Goal: Task Accomplishment & Management: Complete application form

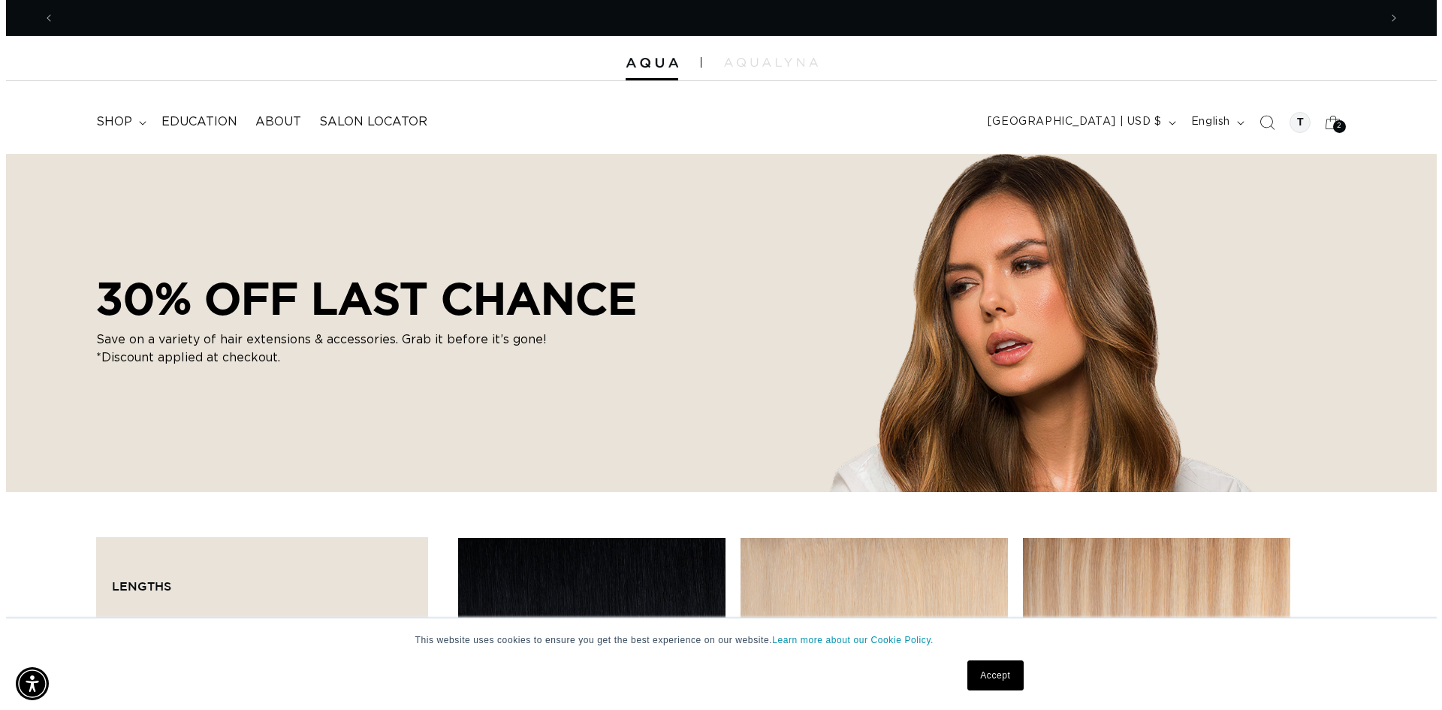
scroll to position [0, 1324]
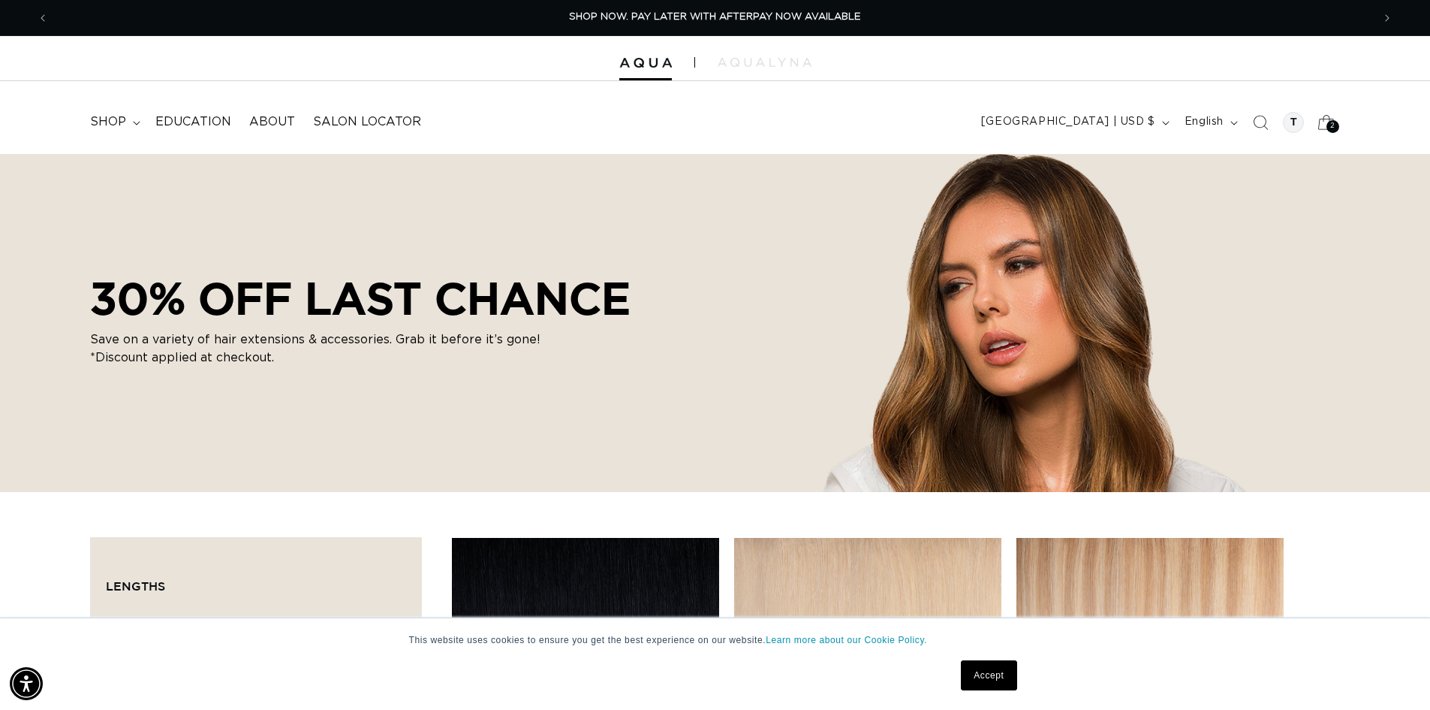
click at [1327, 128] on div "2 2" at bounding box center [1333, 126] width 13 height 13
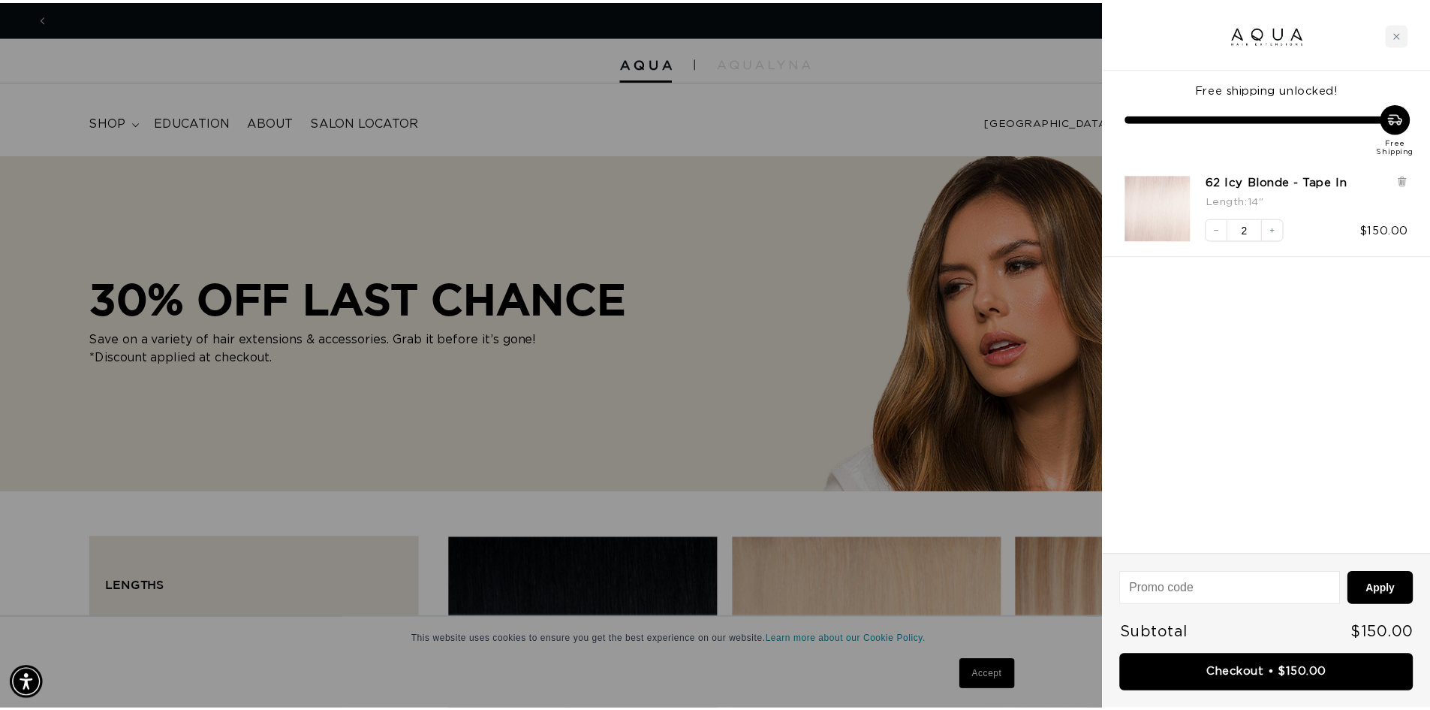
scroll to position [0, 2670]
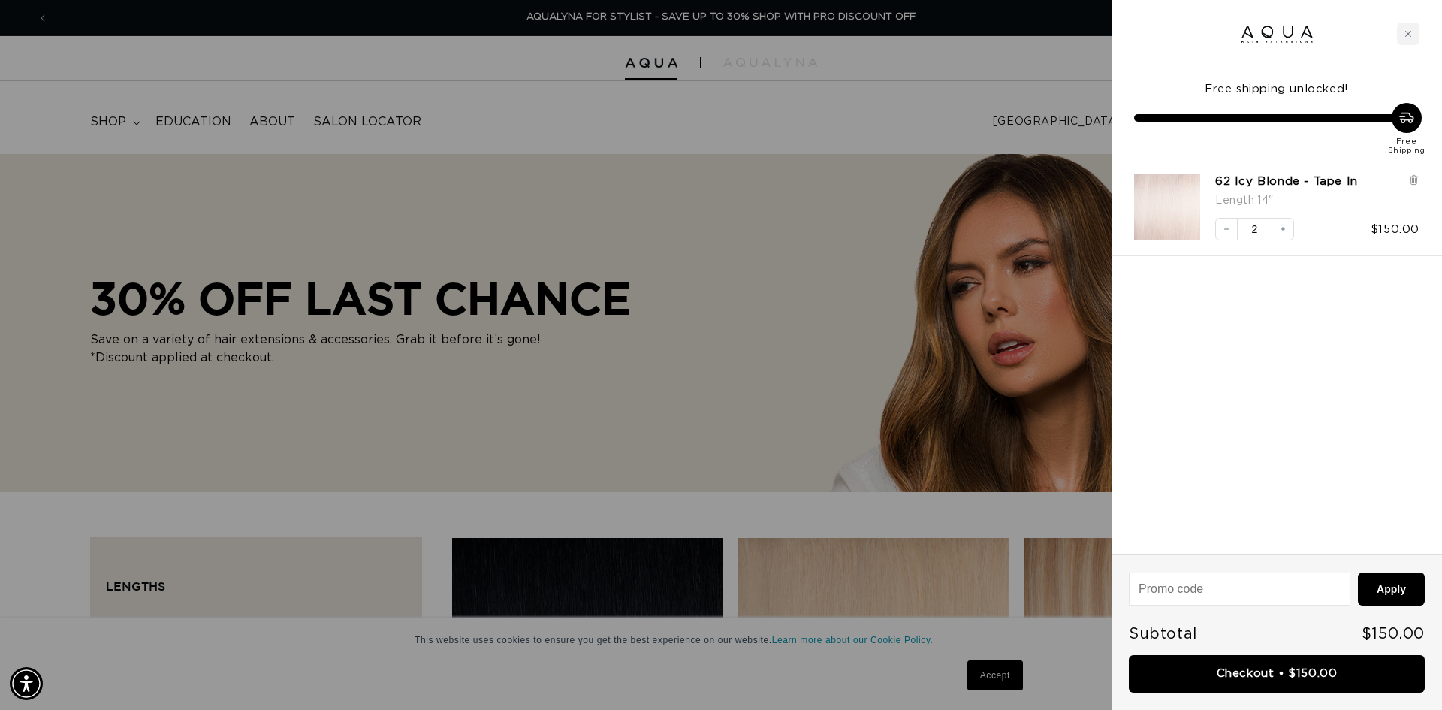
click at [797, 324] on div at bounding box center [721, 355] width 1442 height 710
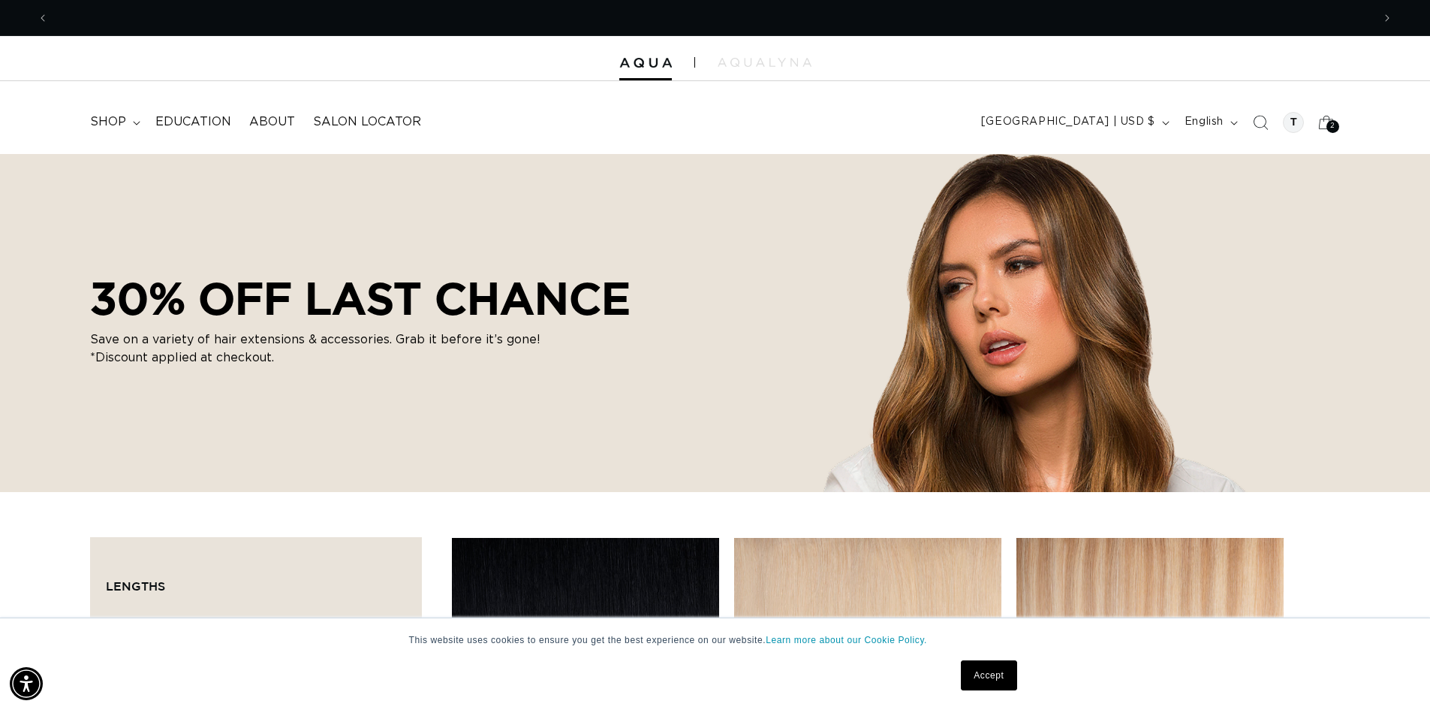
scroll to position [0, 1324]
click at [694, 291] on div "30% OFF LAST CHANCE Save on a variety of hair extensions & accessories. Grab it…" at bounding box center [715, 323] width 1430 height 338
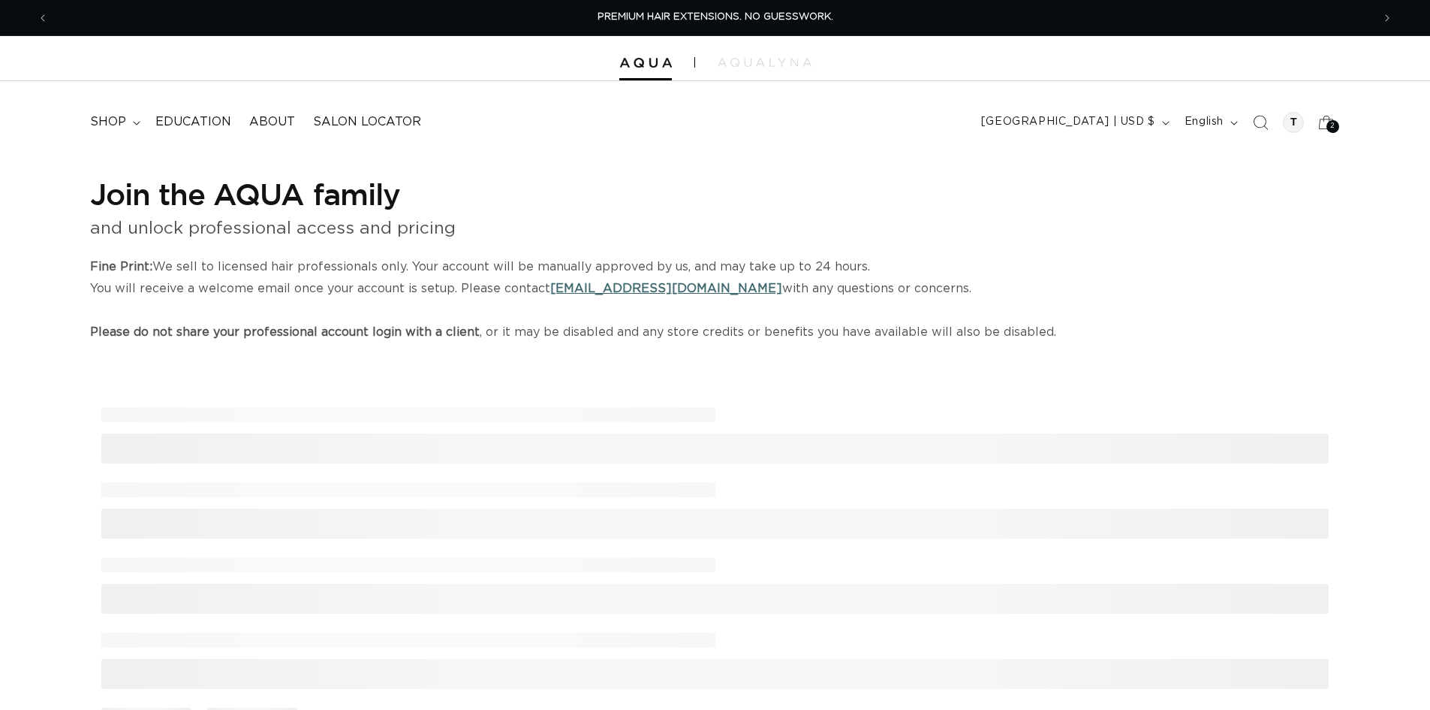
select select "US"
select select "[GEOGRAPHIC_DATA]"
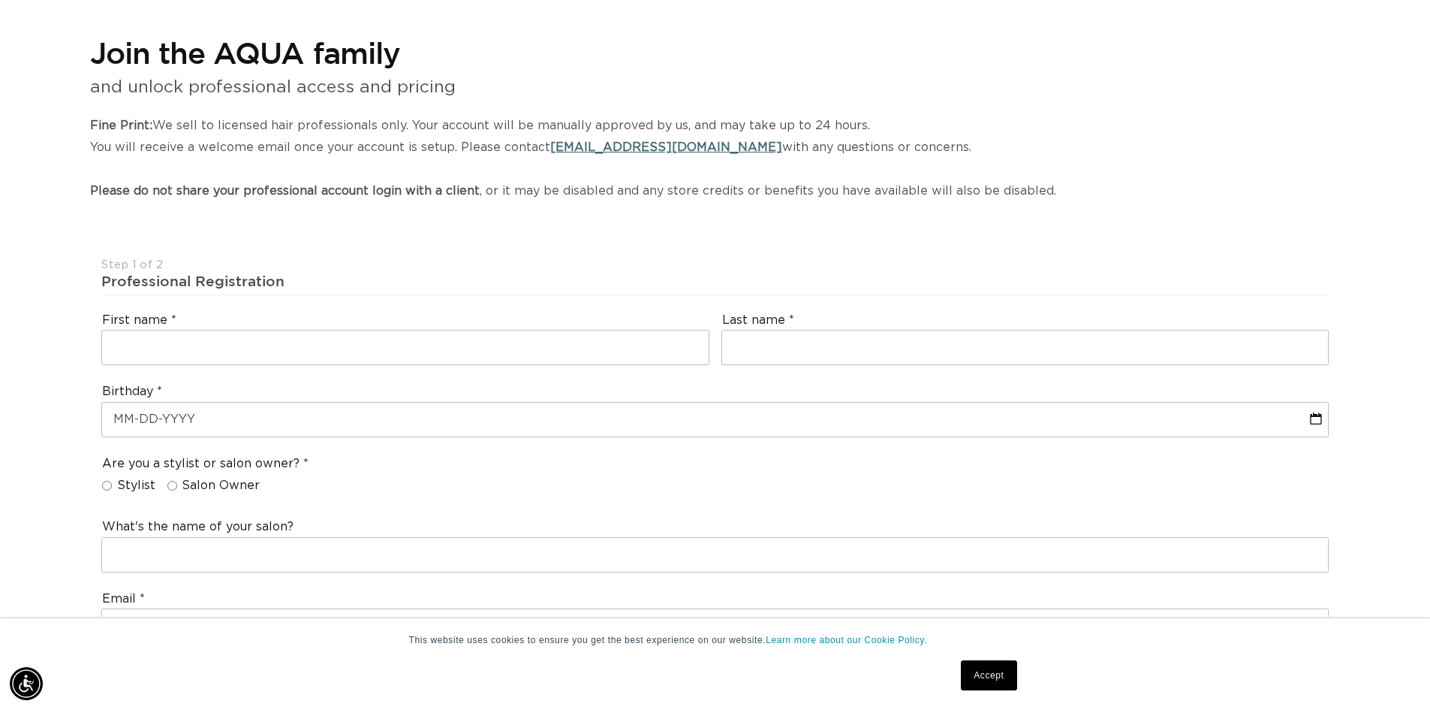
scroll to position [225, 0]
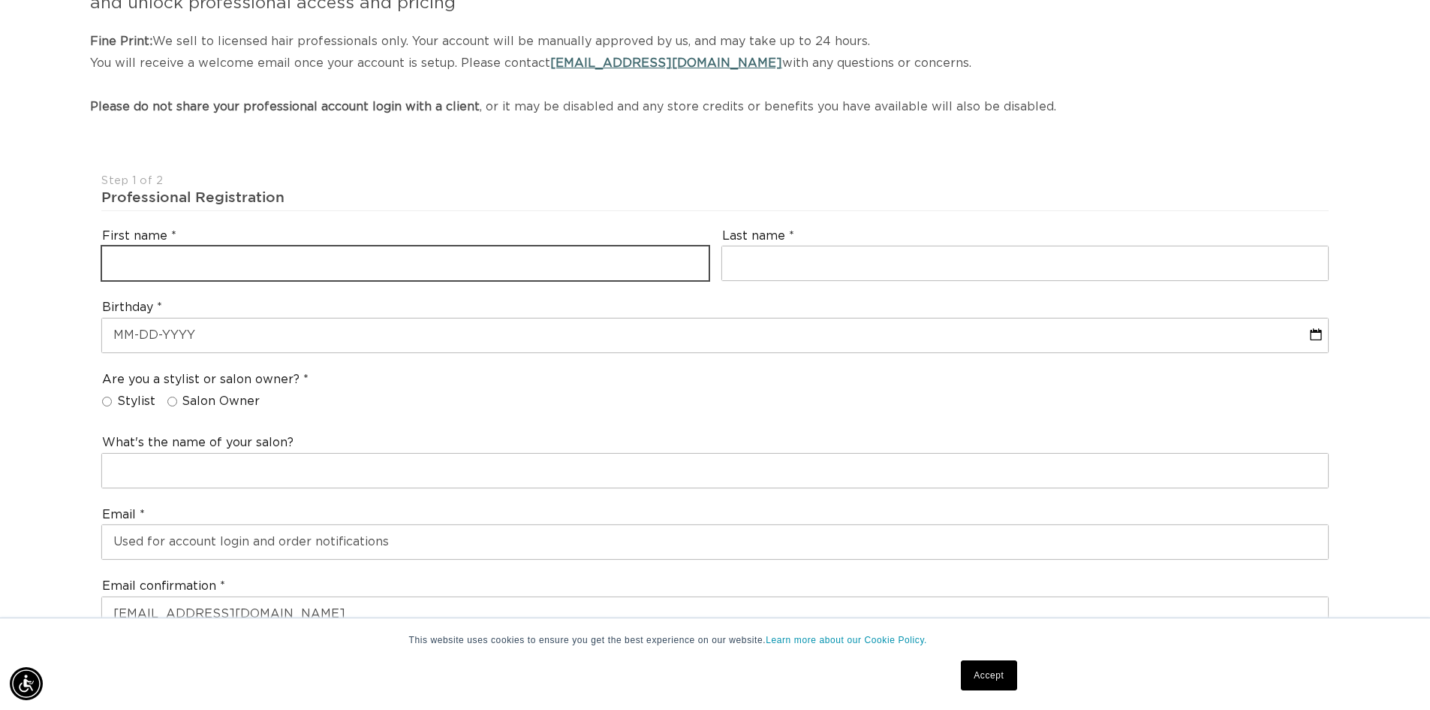
click at [284, 260] on input "text" at bounding box center [405, 263] width 607 height 34
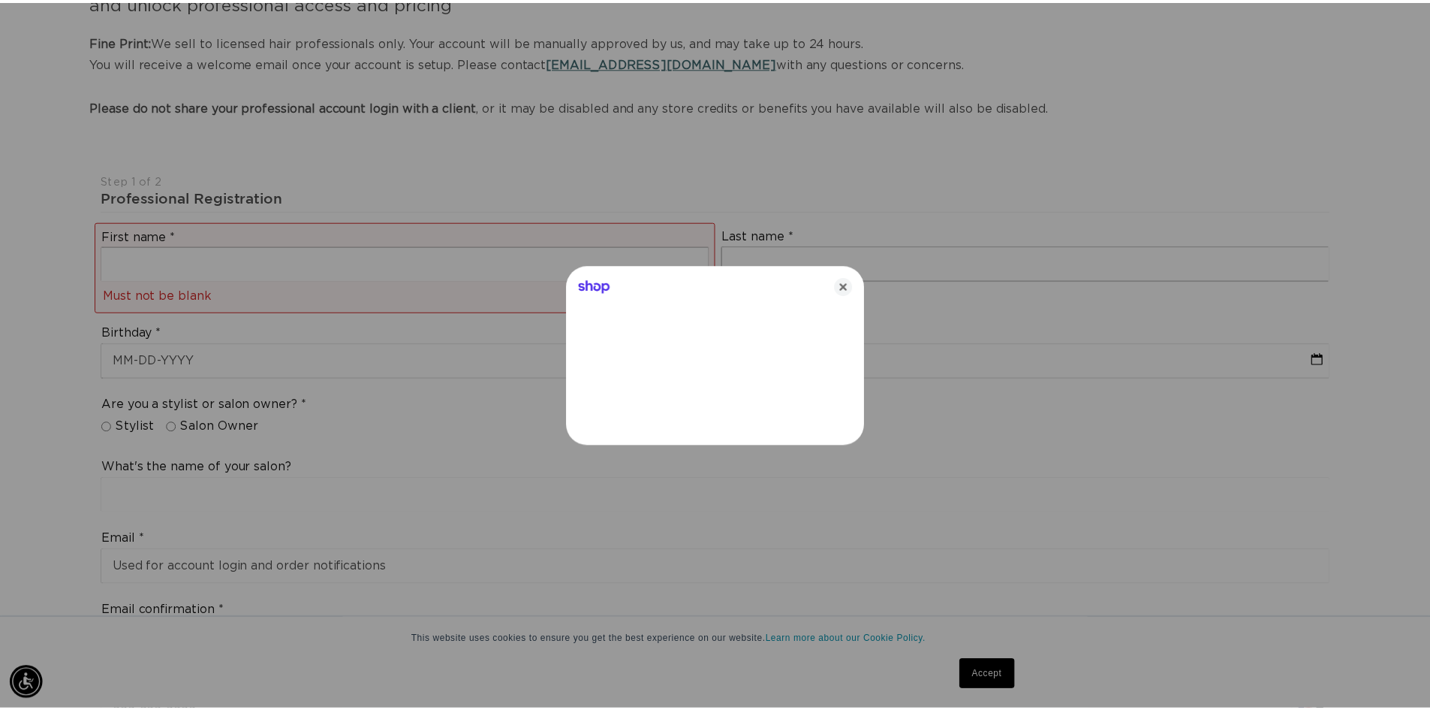
scroll to position [0, 2670]
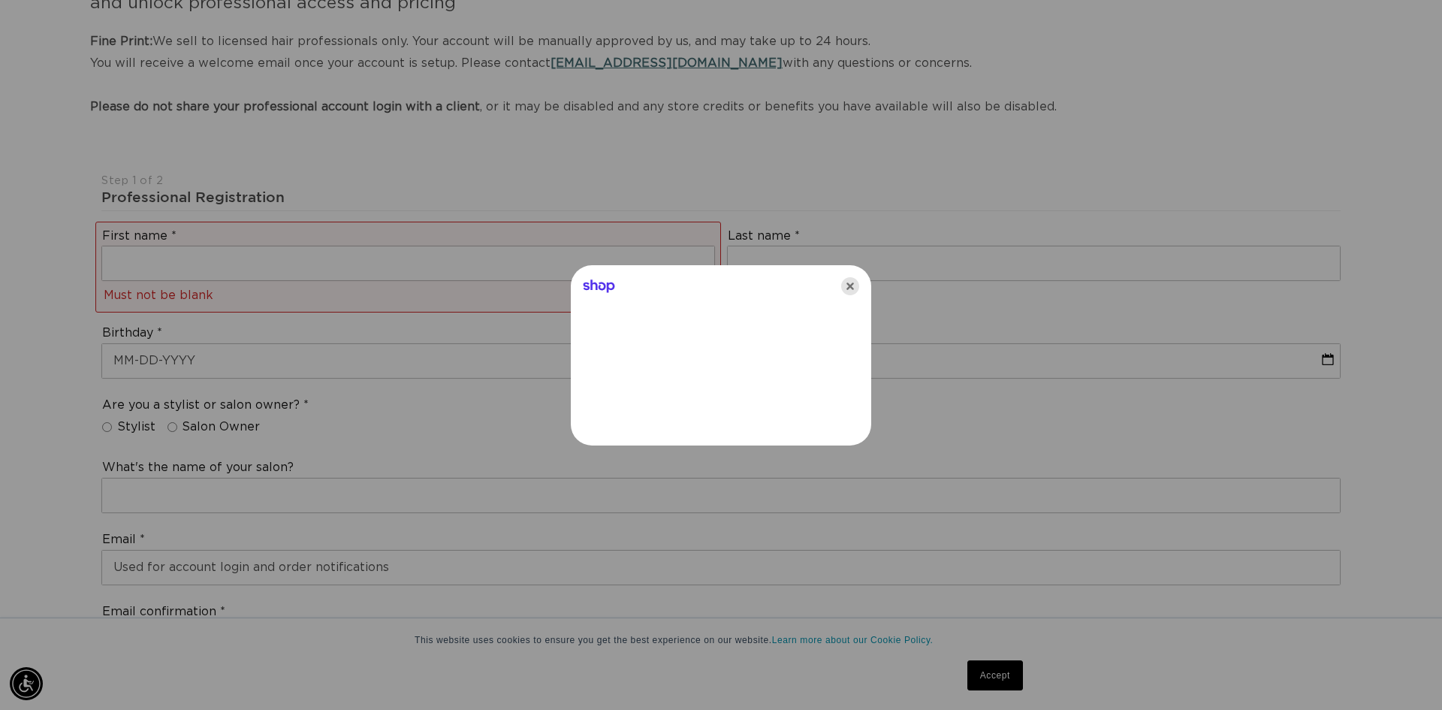
click at [853, 285] on icon "Close" at bounding box center [850, 286] width 18 height 18
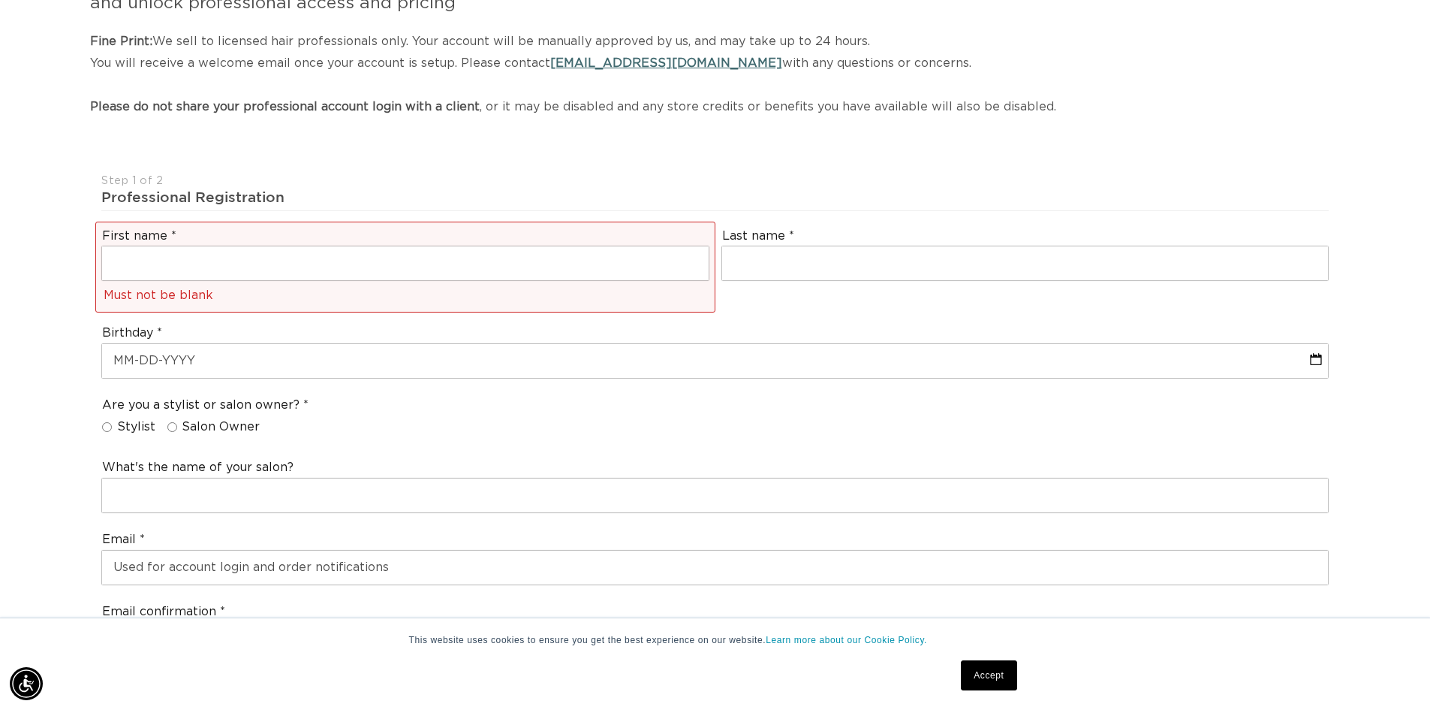
scroll to position [0, 0]
click at [391, 263] on input "text" at bounding box center [405, 263] width 607 height 34
type input "Tina"
type input "Fleming"
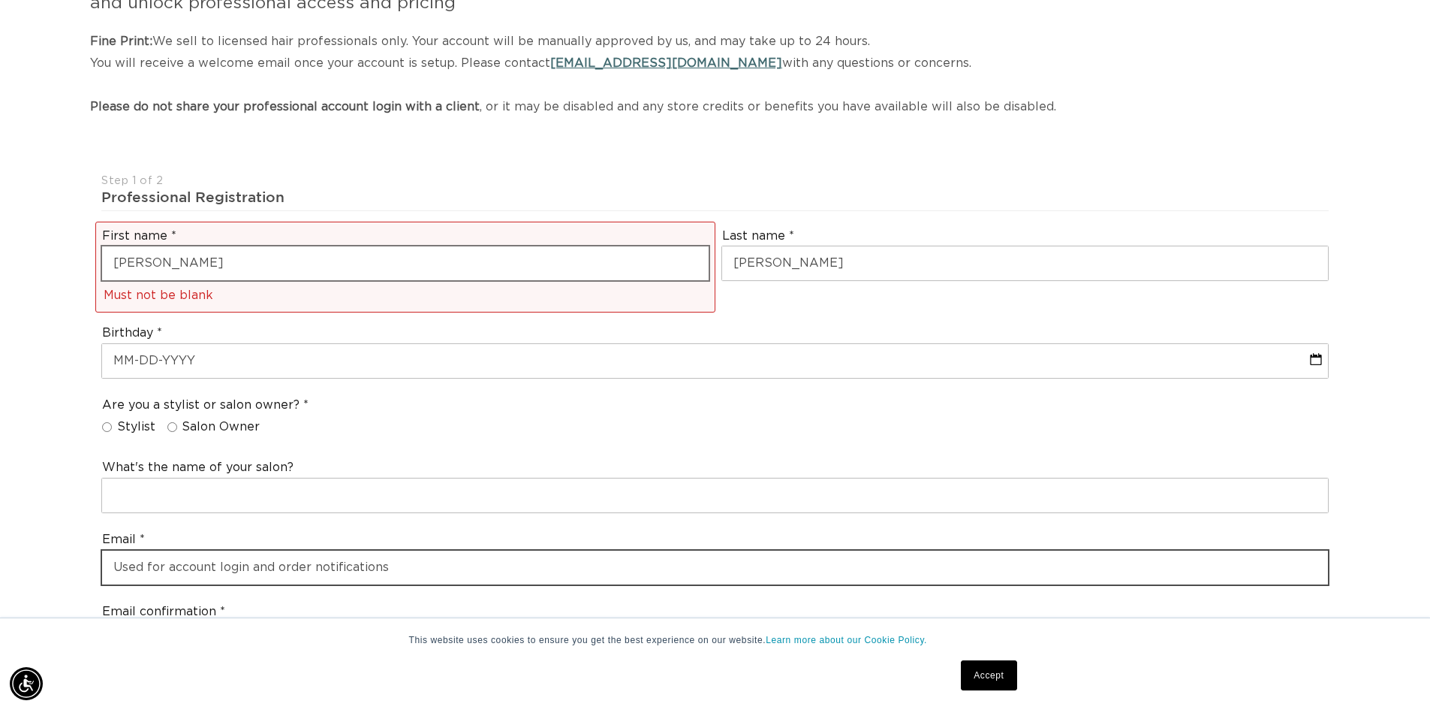
type input "tfleming0925@gmail.com"
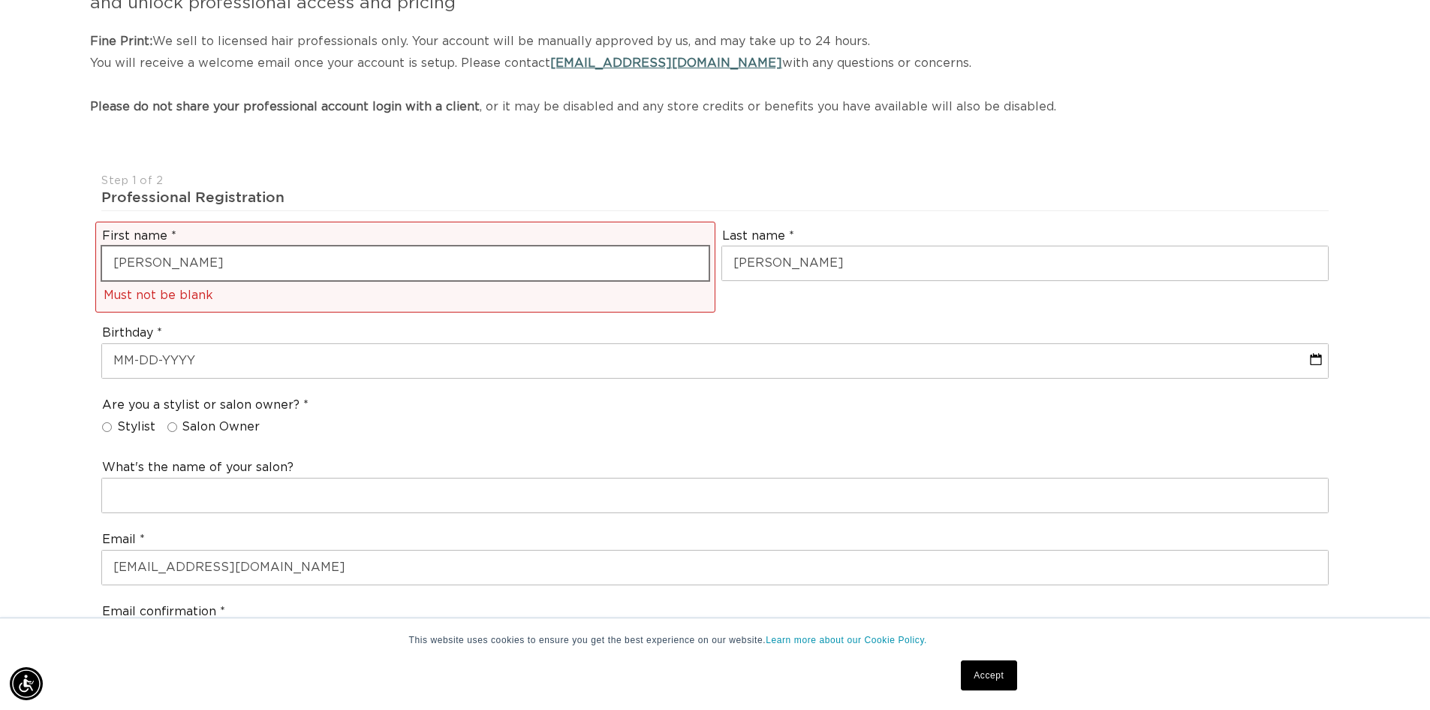
select select "Pennsylvania"
type input "15136"
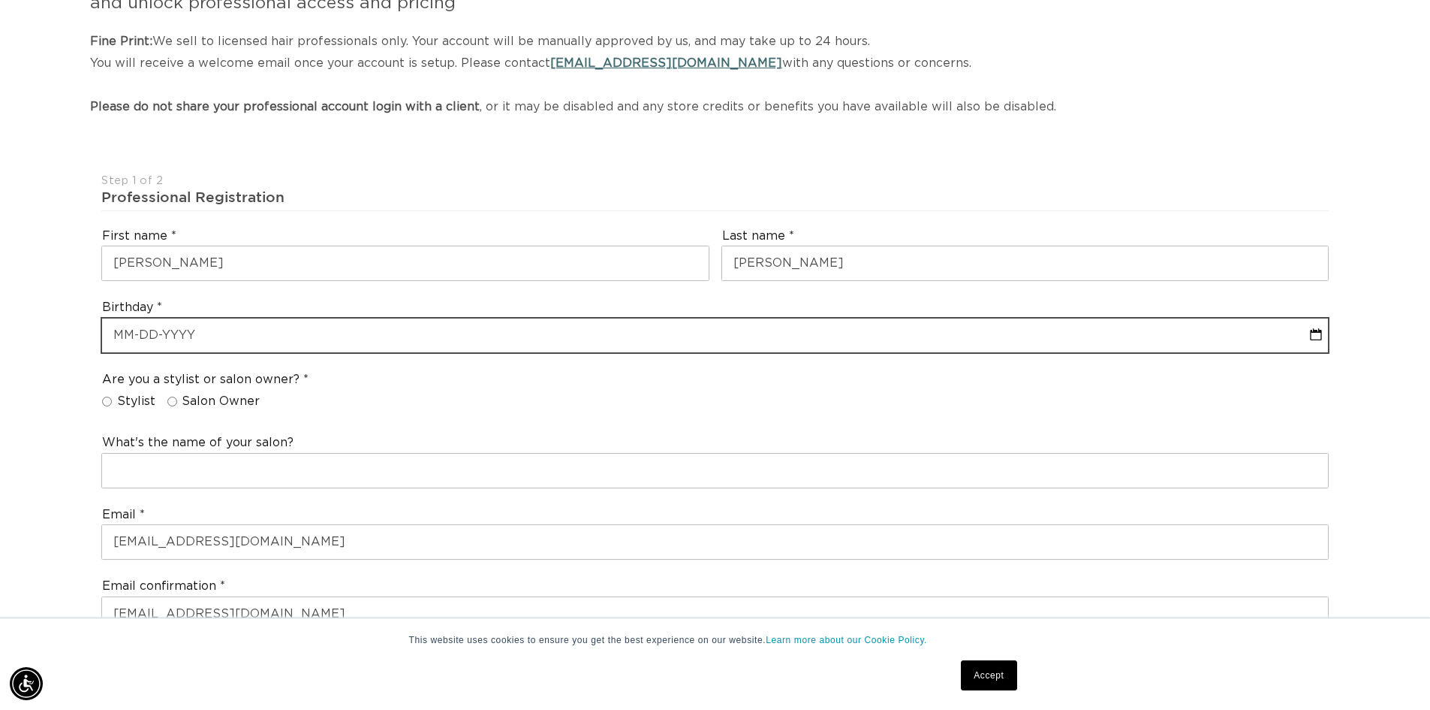
click at [411, 337] on input "text" at bounding box center [715, 335] width 1226 height 34
select select "8"
select select "2025"
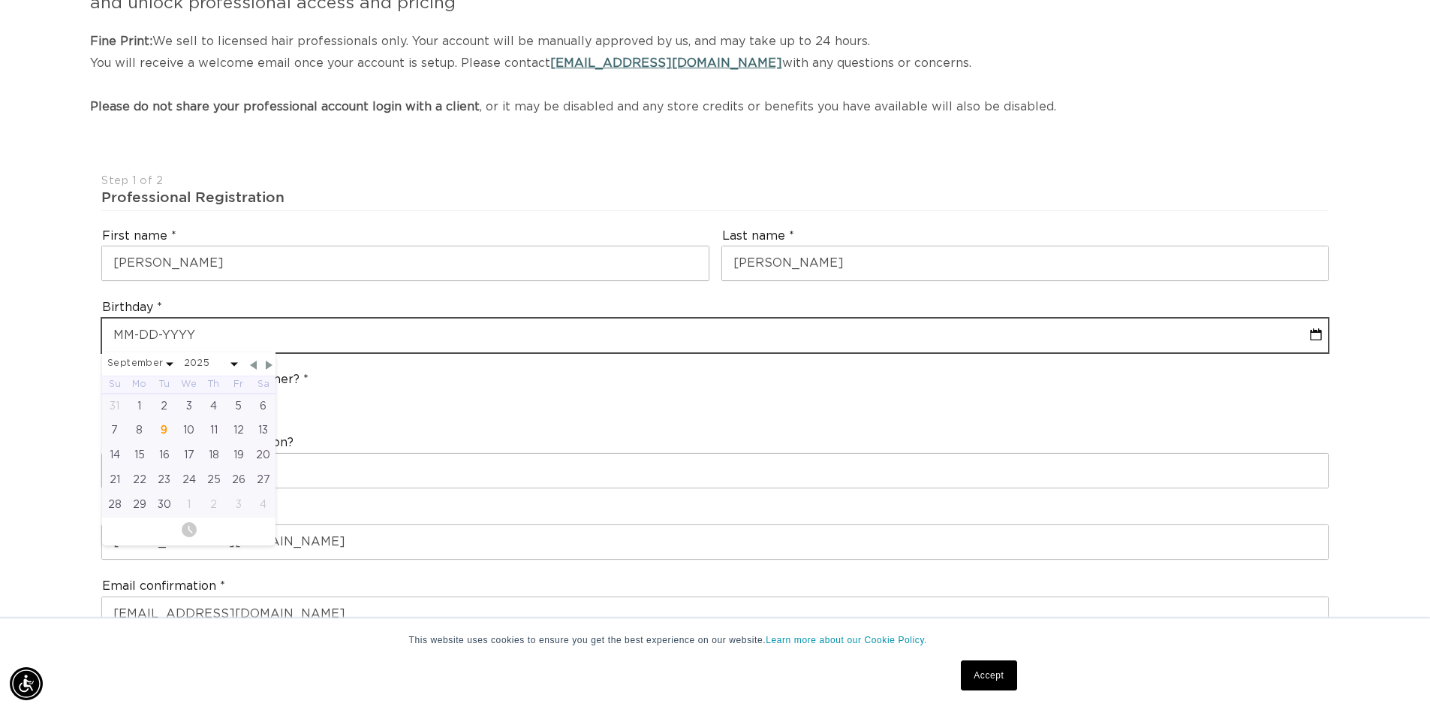
scroll to position [0, 1324]
type input "09"
select select "8"
select select "2025"
type input "09-3"
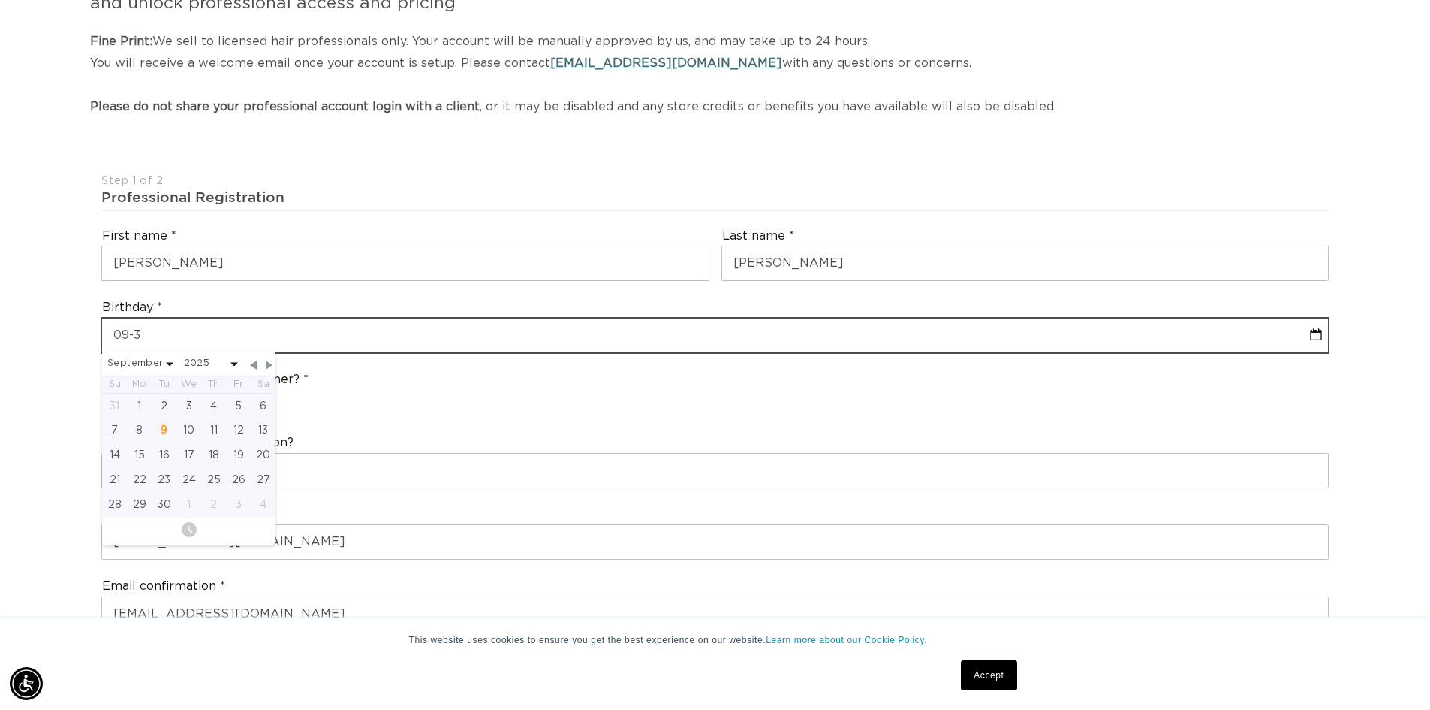
select select "8"
select select "2025"
type input "09-30"
select select "8"
select select "2025"
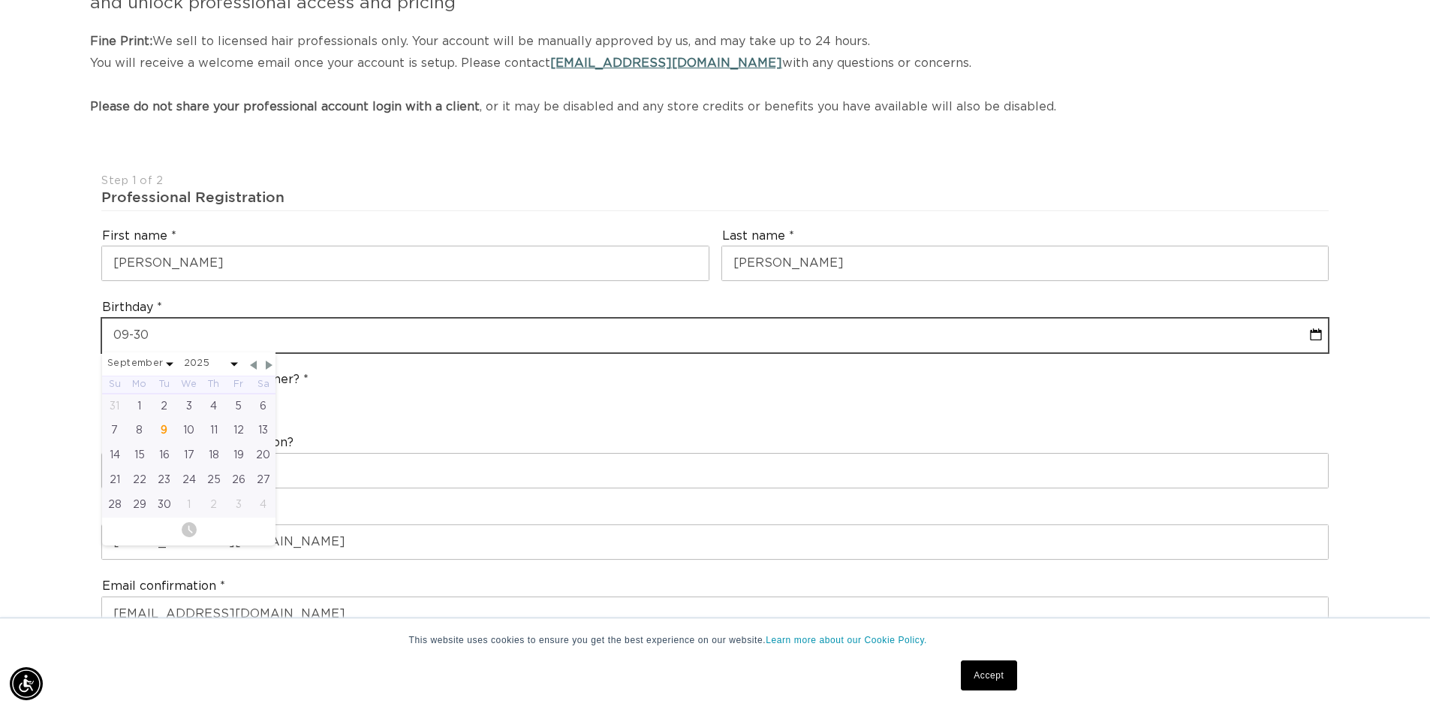
scroll to position [0, 2647]
type input "09-30-1"
select select "8"
select select "2025"
type input "09-30-19"
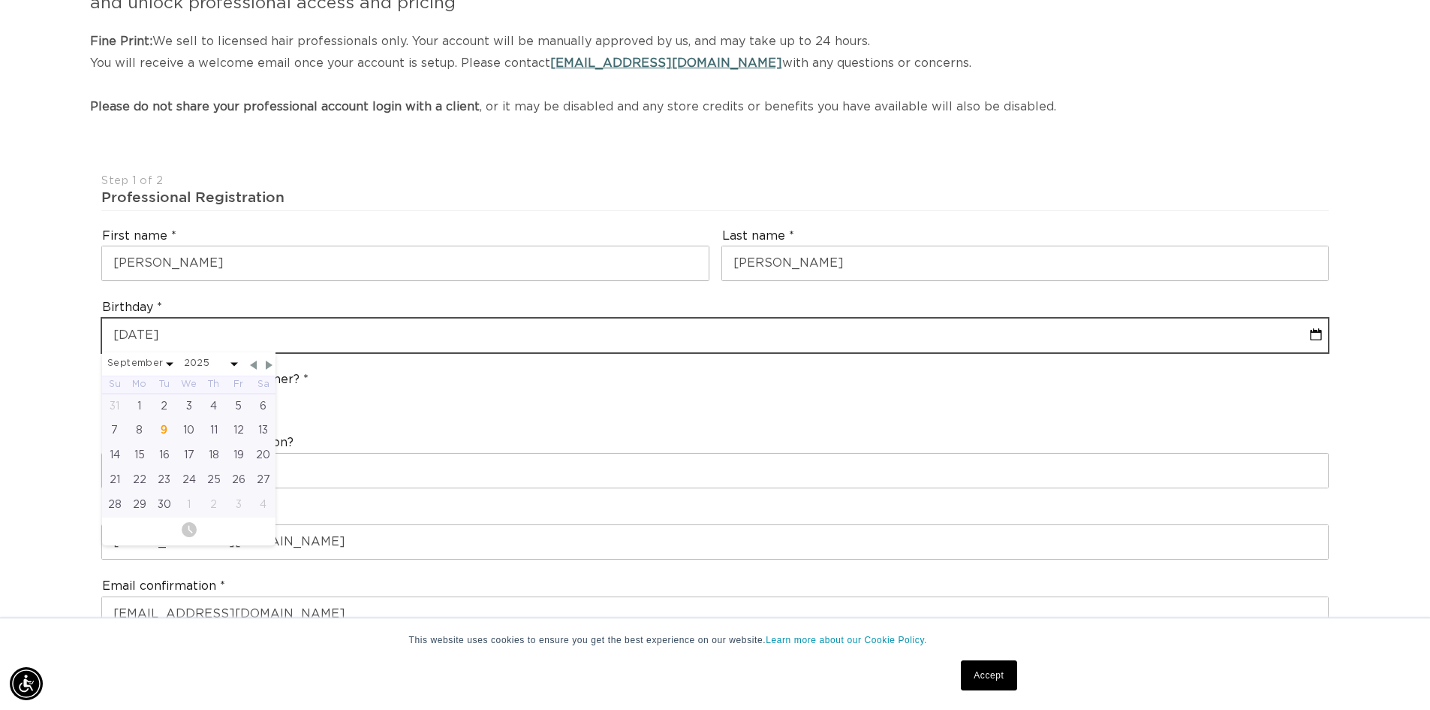
select select "8"
select select "2025"
type input "09-30-197"
select select "8"
select select "2025"
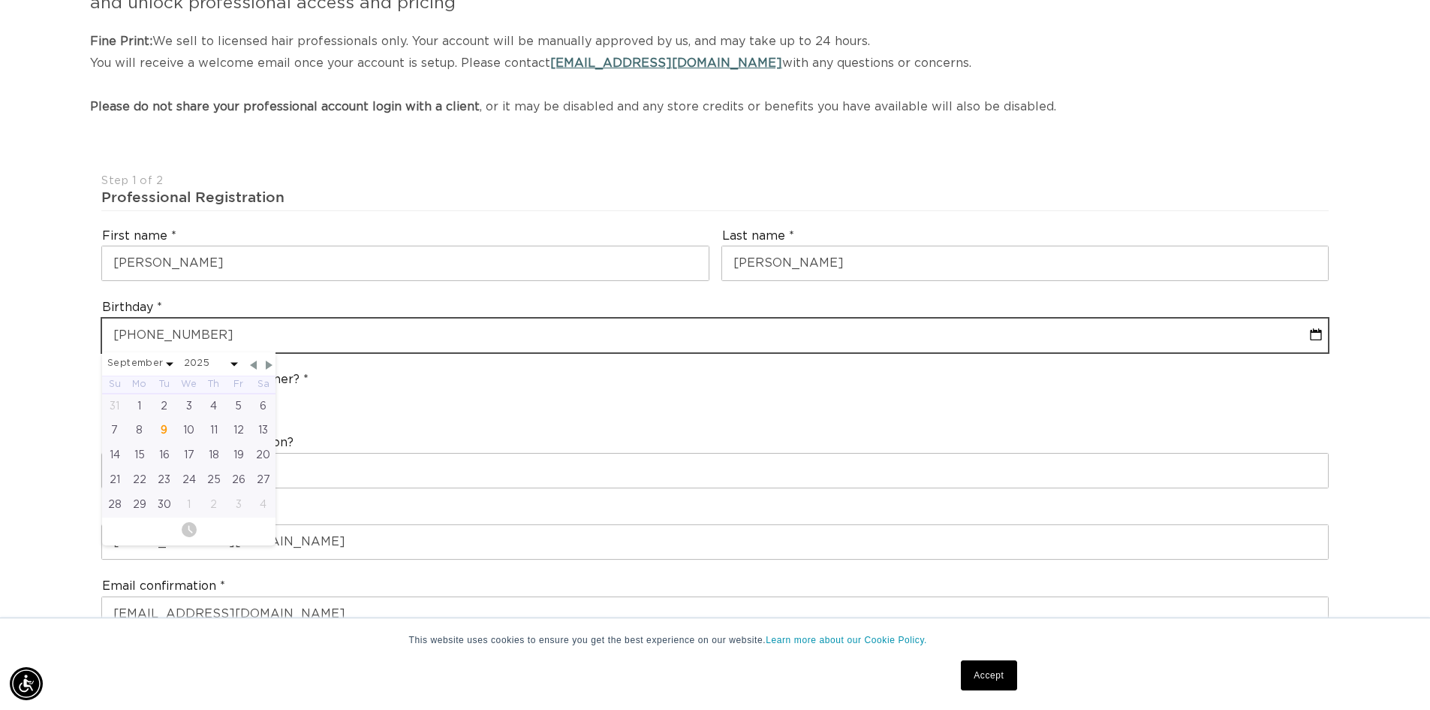
type input "09-30-1976"
select select "8"
select select "1976"
type input "09-30-1976"
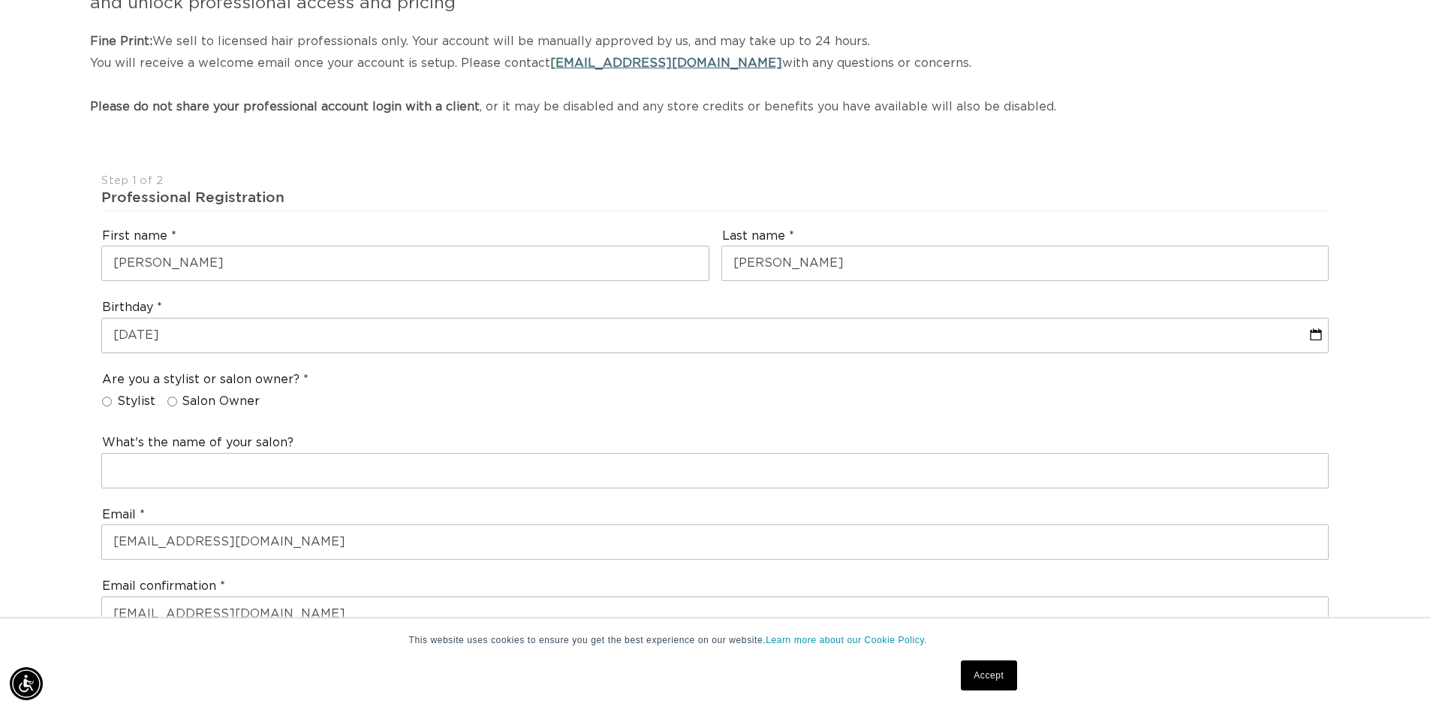
click at [411, 386] on div "Are you a stylist or salon owner? Stylist Salon Owner" at bounding box center [715, 393] width 1240 height 57
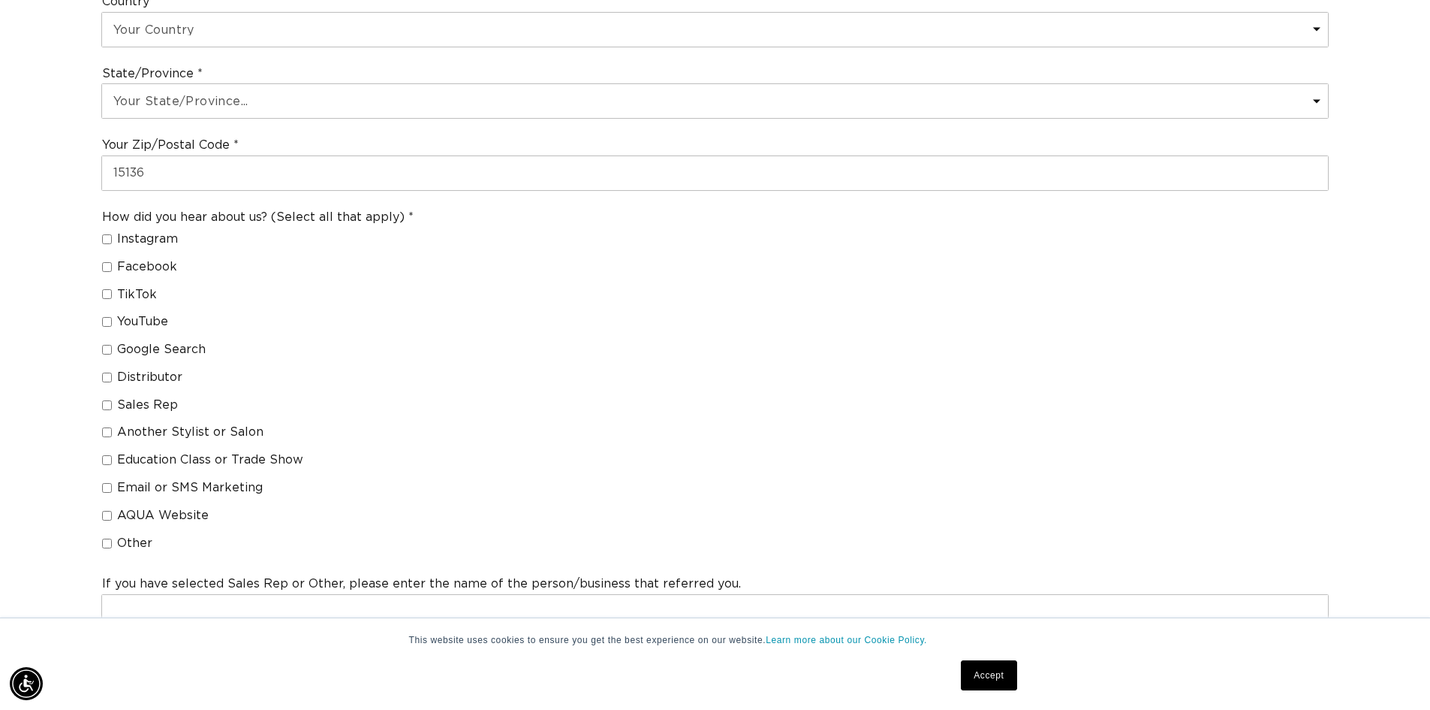
scroll to position [0, 1324]
click at [104, 542] on input "Other" at bounding box center [107, 543] width 10 height 10
checkbox input "true"
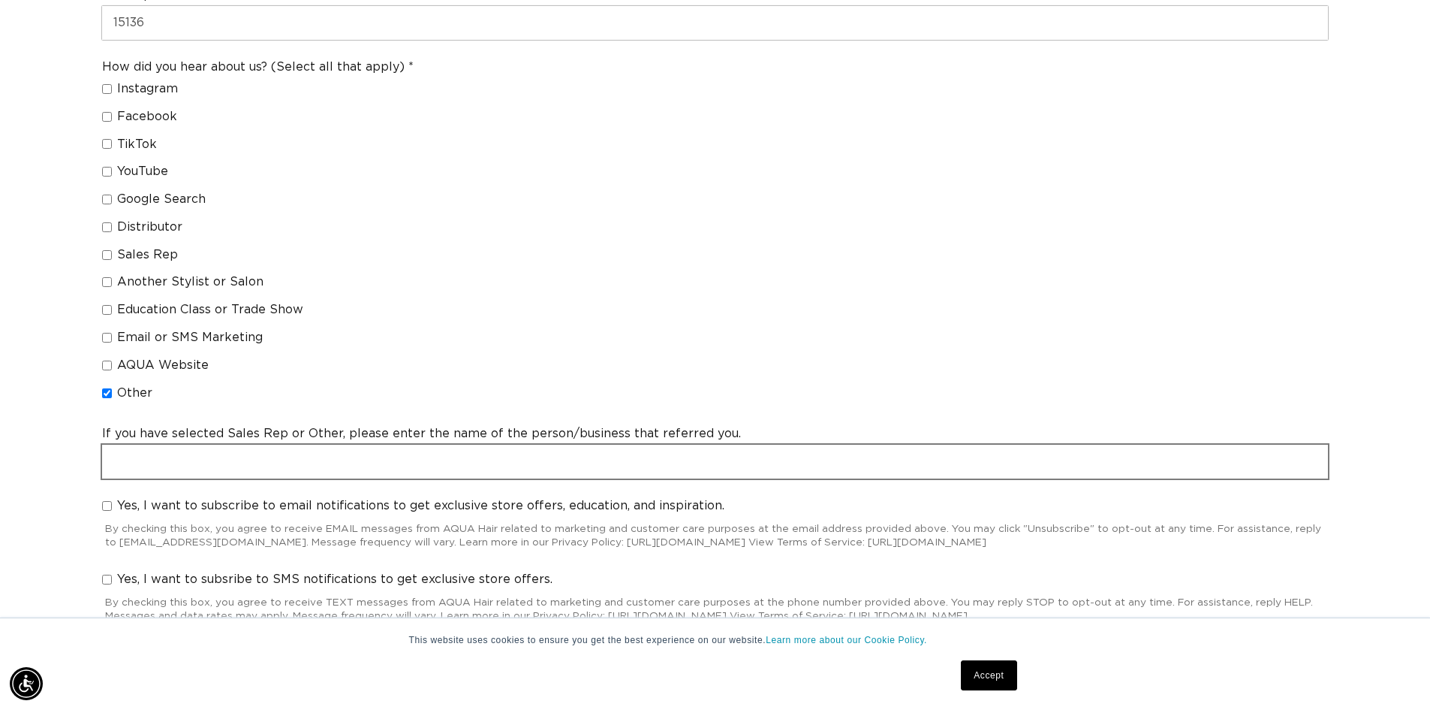
scroll to position [0, 2647]
click at [435, 464] on input "text" at bounding box center [715, 461] width 1226 height 34
click at [106, 199] on input "Google Search" at bounding box center [107, 199] width 10 height 10
checkbox input "true"
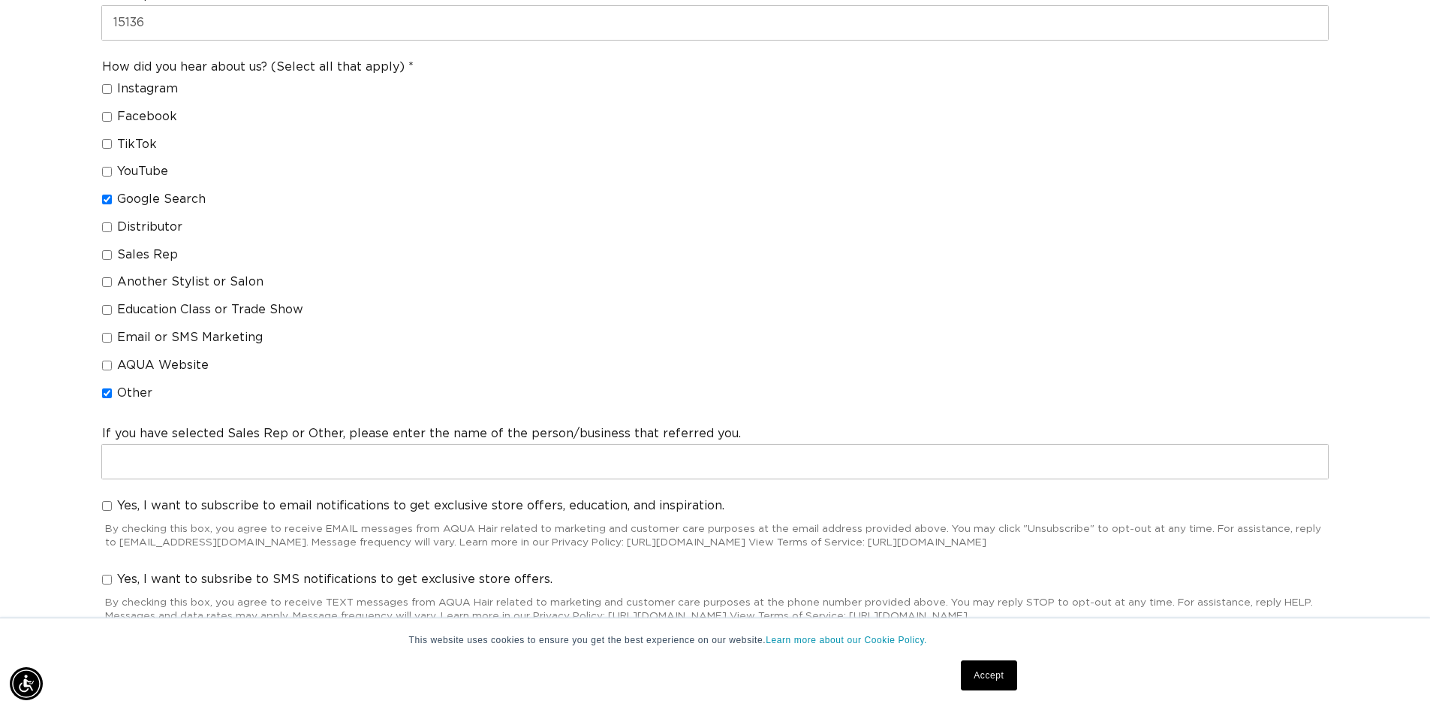
click at [107, 392] on input "Other" at bounding box center [107, 393] width 10 height 10
checkbox input "false"
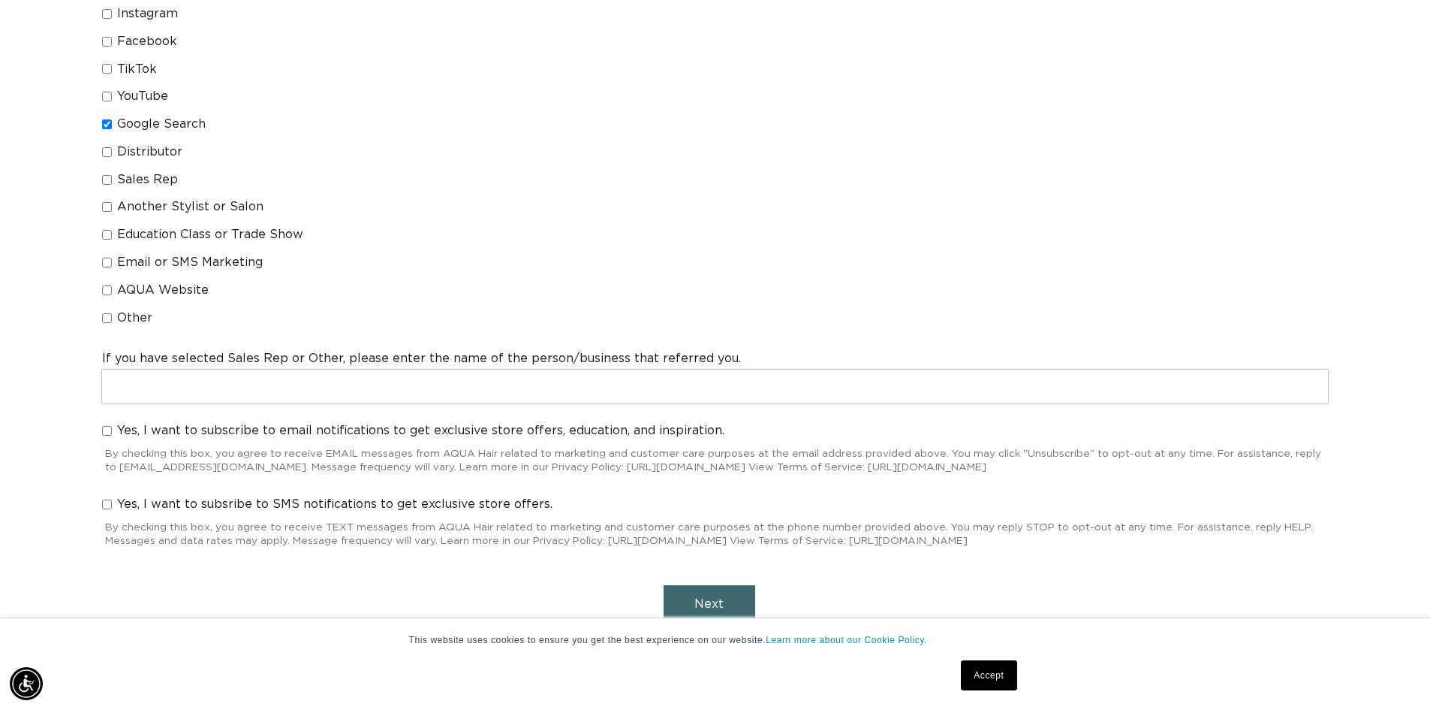
scroll to position [0, 2647]
click at [110, 431] on input "Yes, I want to subscribe to email notifications to get exclusive store offers, …" at bounding box center [107, 431] width 10 height 10
checkbox input "false"
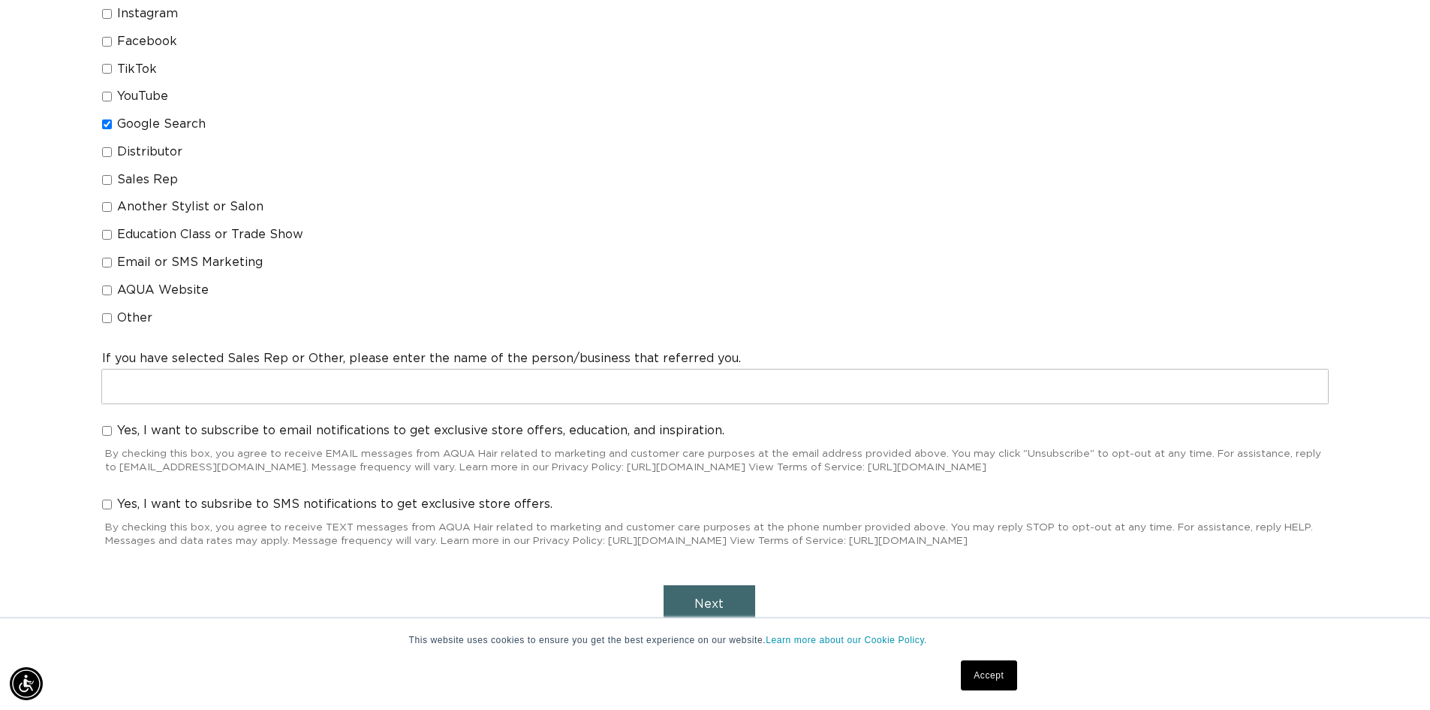
click at [729, 603] on button "Next" at bounding box center [710, 604] width 92 height 38
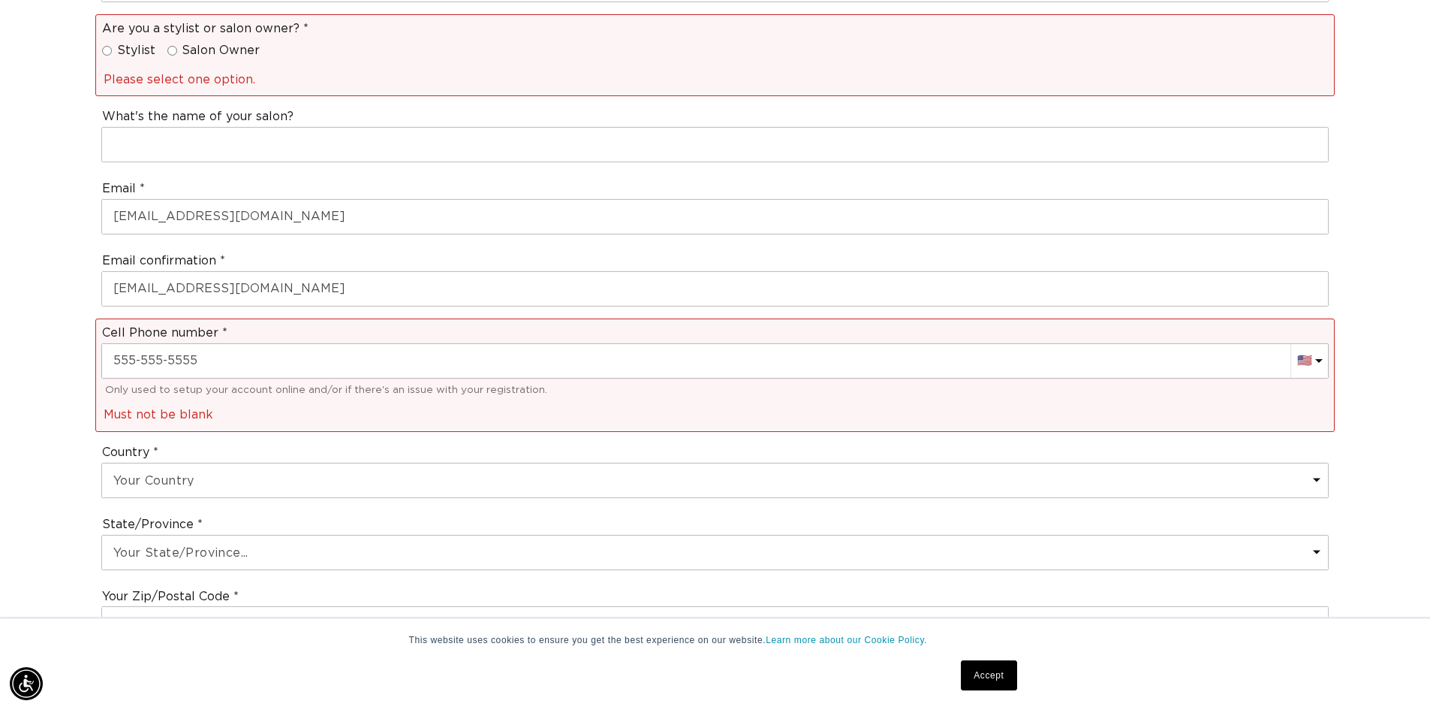
scroll to position [0, 0]
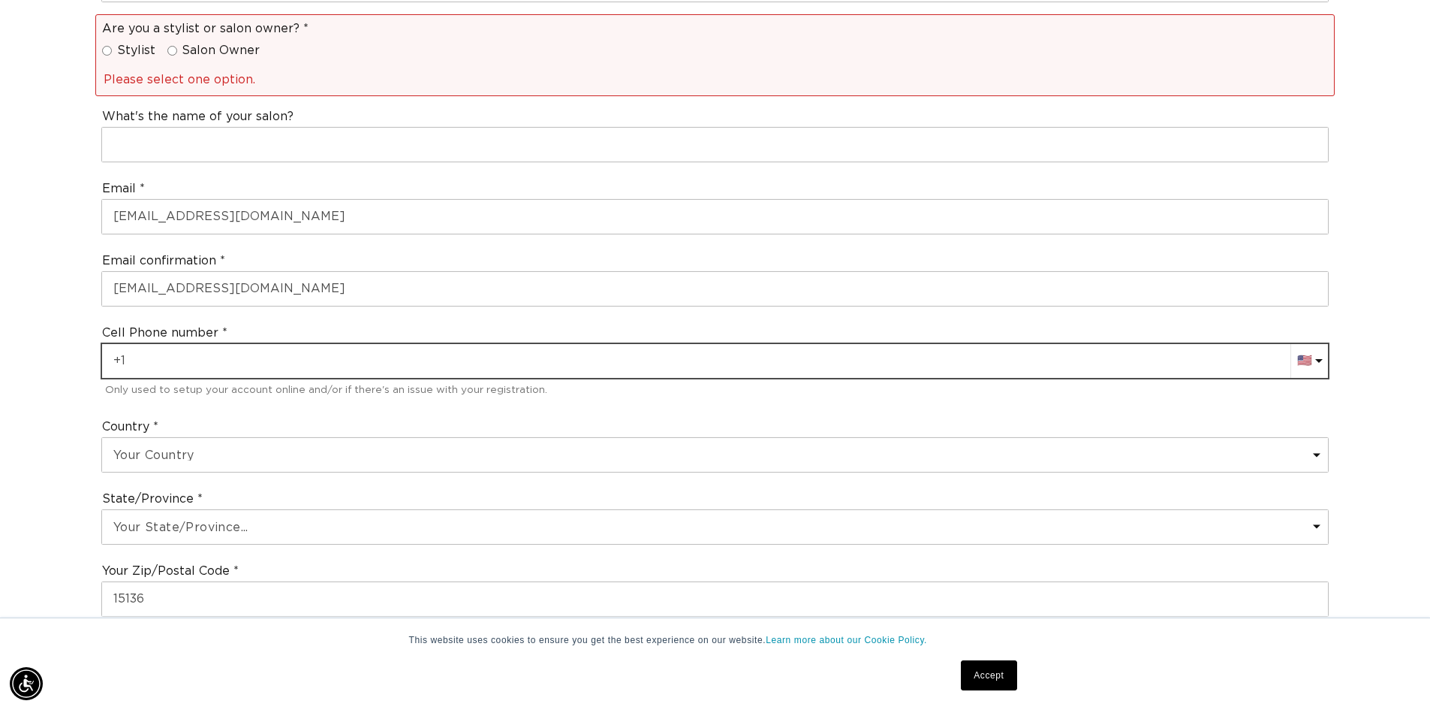
click at [286, 365] on input "+1" at bounding box center [715, 361] width 1226 height 34
type input "+1 412 539 6269"
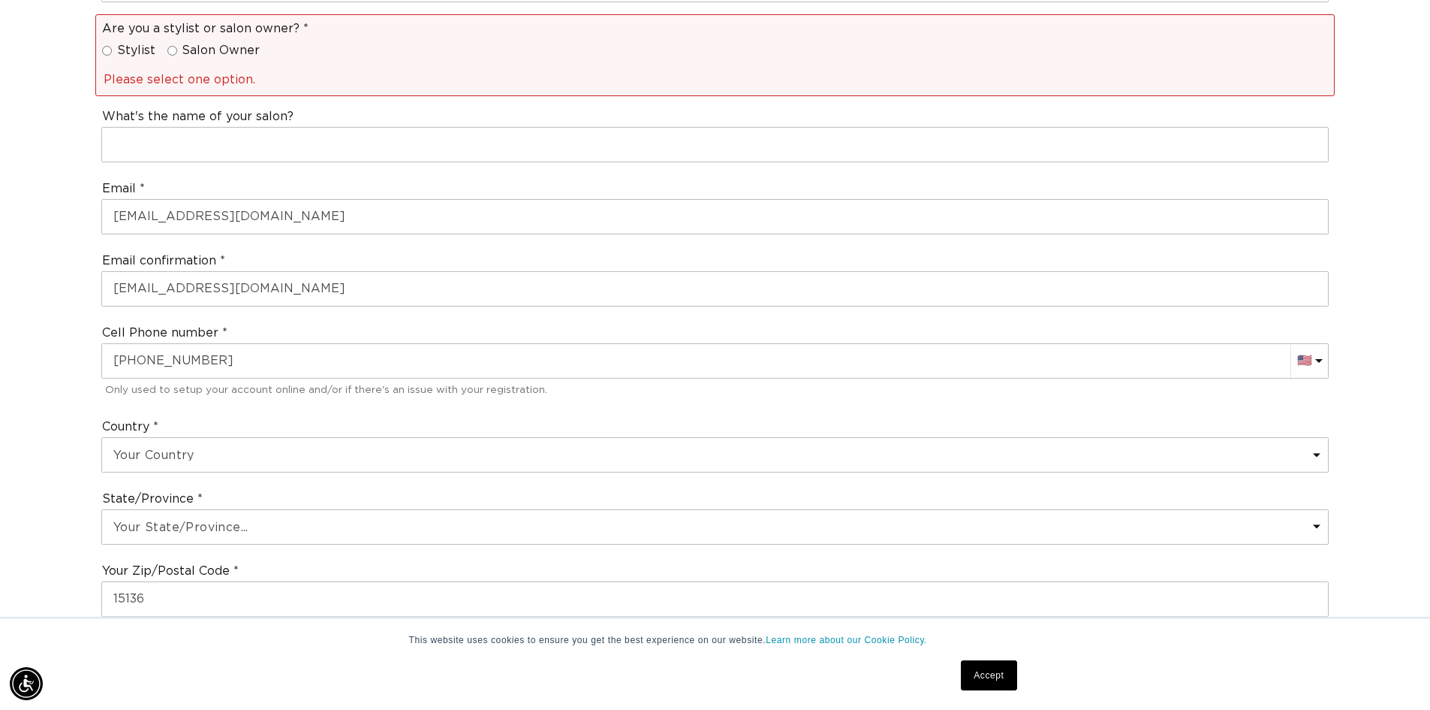
click at [104, 50] on input "Stylist" at bounding box center [107, 51] width 10 height 10
radio input "true"
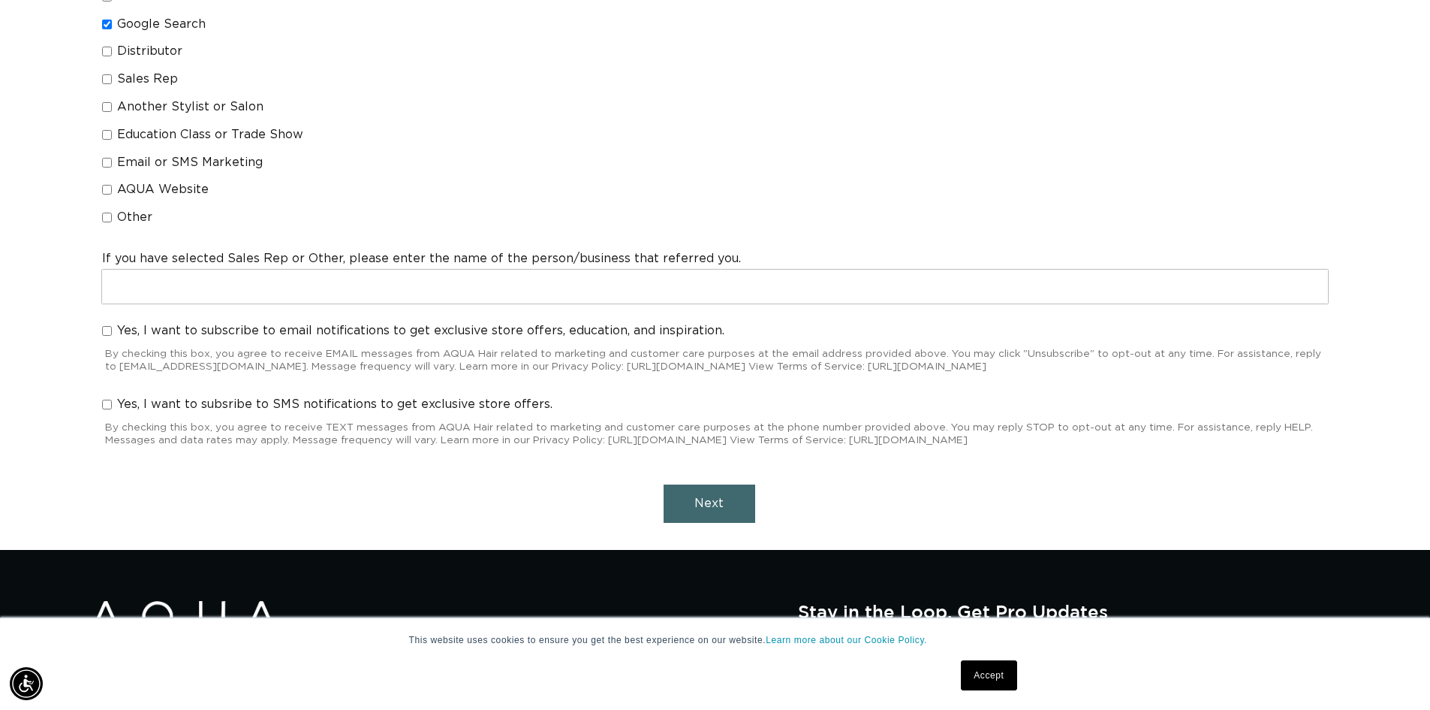
scroll to position [0, 0]
click at [1049, 155] on div "How did you hear about us? (Select all that apply) Instagram Facebook TikTok Yo…" at bounding box center [715, 58] width 1240 height 360
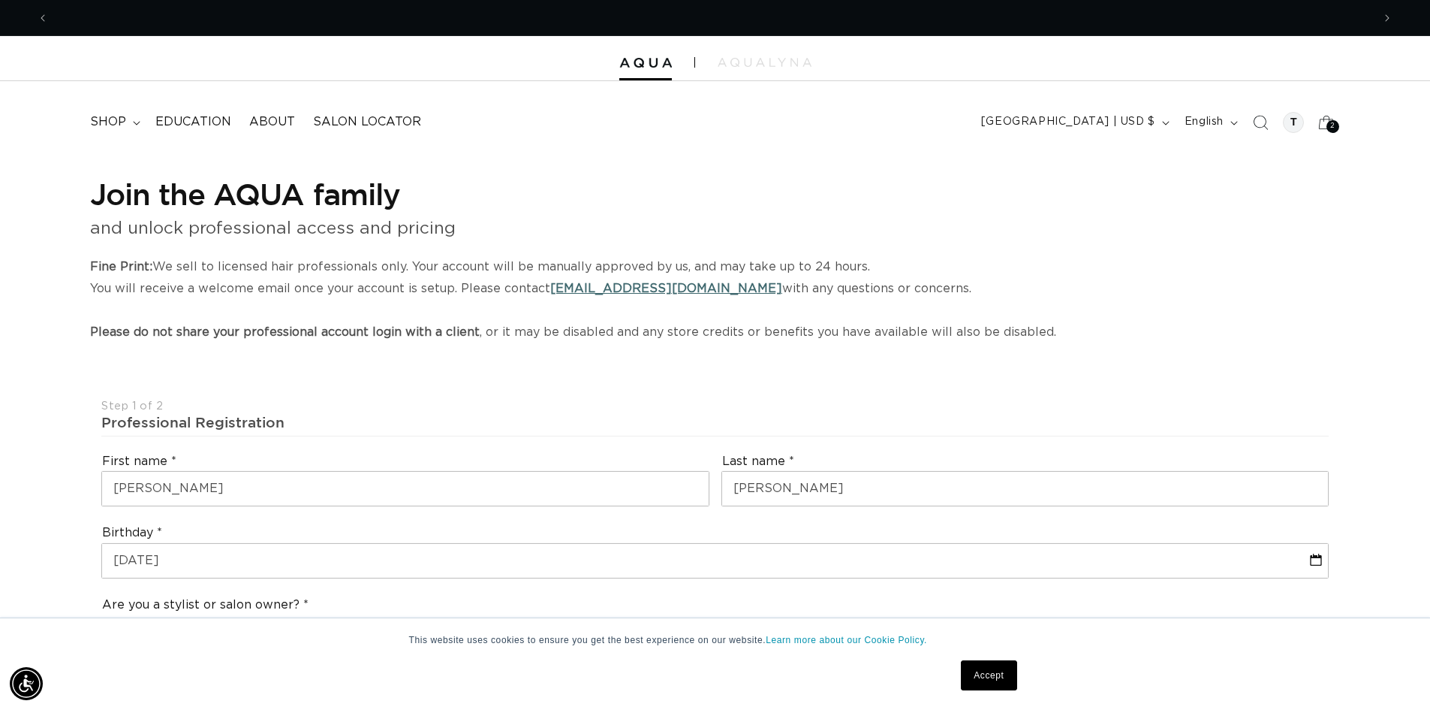
scroll to position [0, 2647]
